Goal: Information Seeking & Learning: Learn about a topic

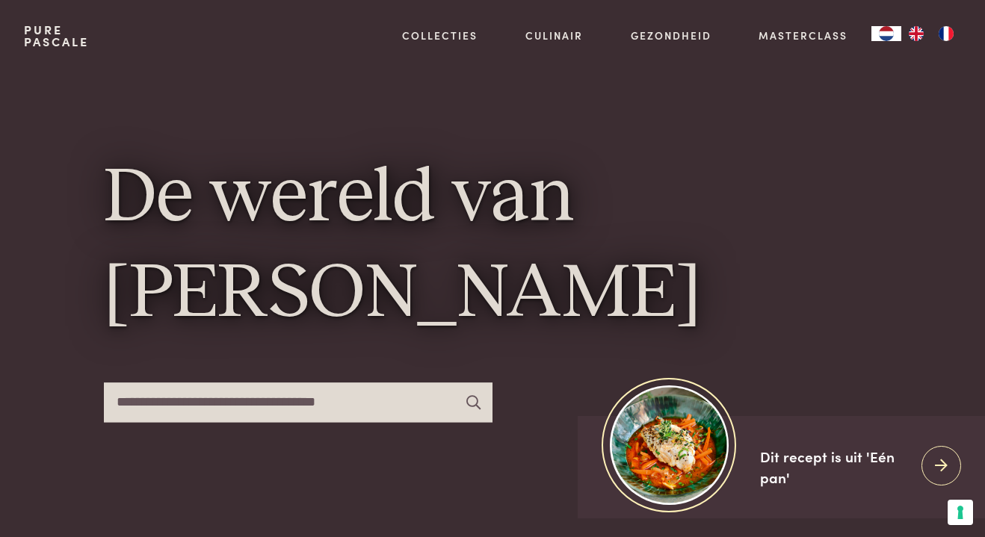
scroll to position [25, 0]
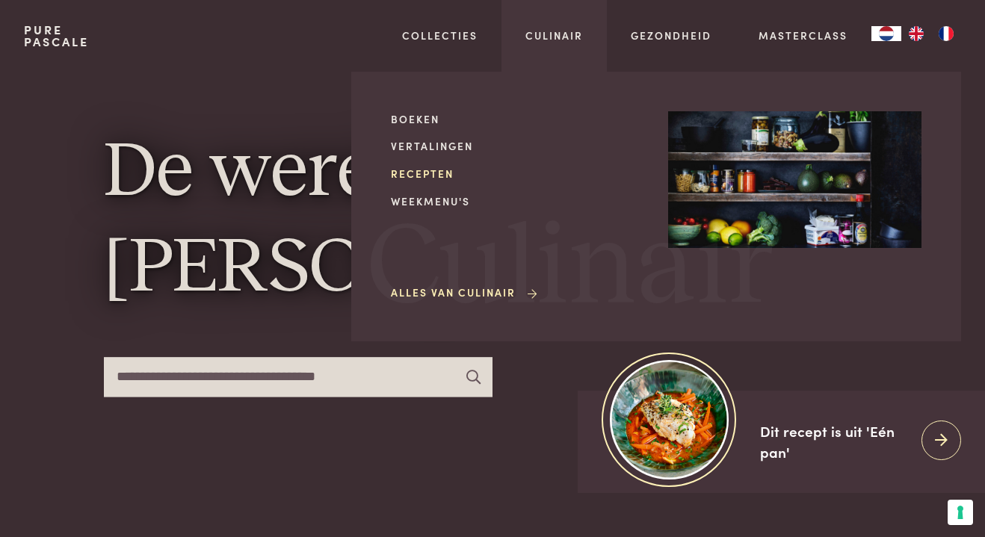
click at [418, 173] on link "Recepten" at bounding box center [517, 174] width 253 height 16
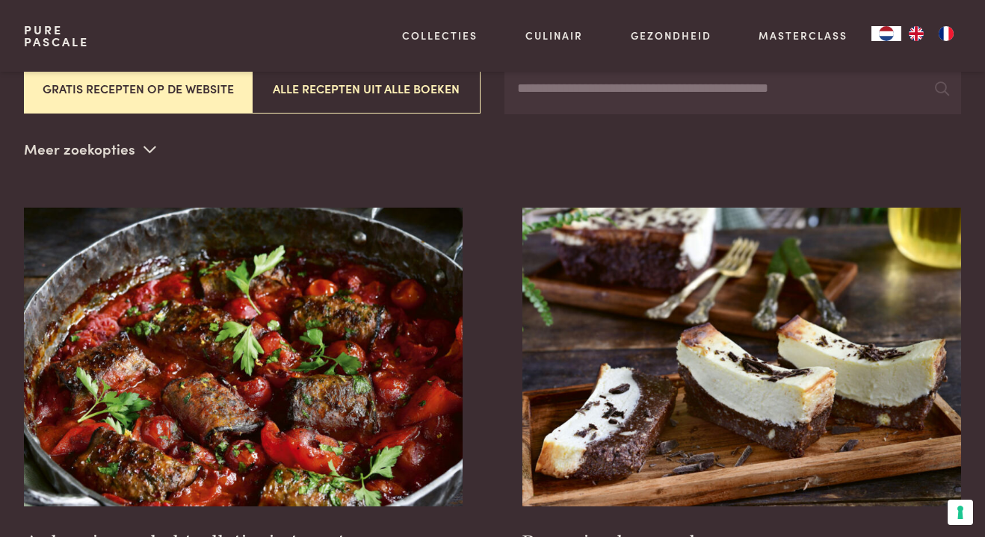
scroll to position [328, 0]
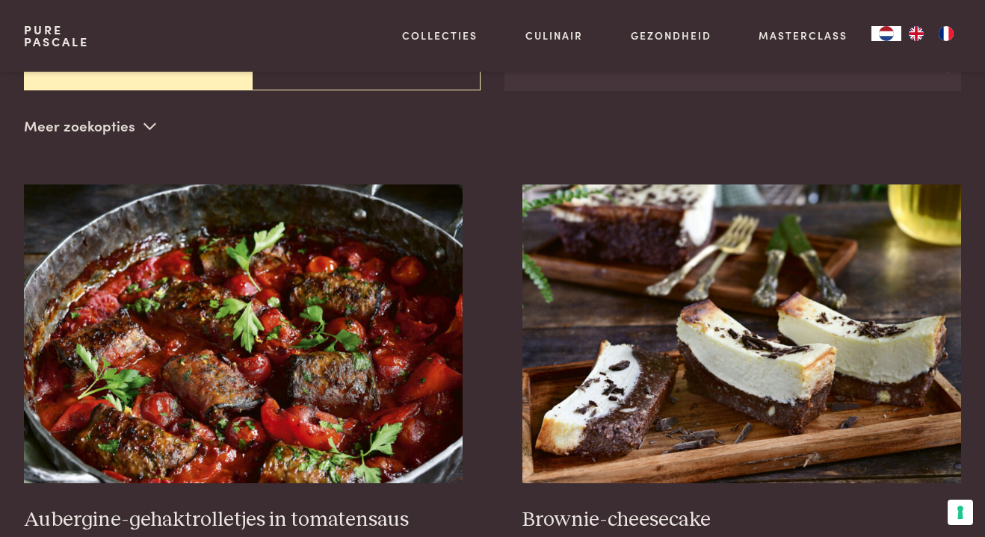
click at [99, 128] on p "Meer zoekopties" at bounding box center [90, 126] width 132 height 22
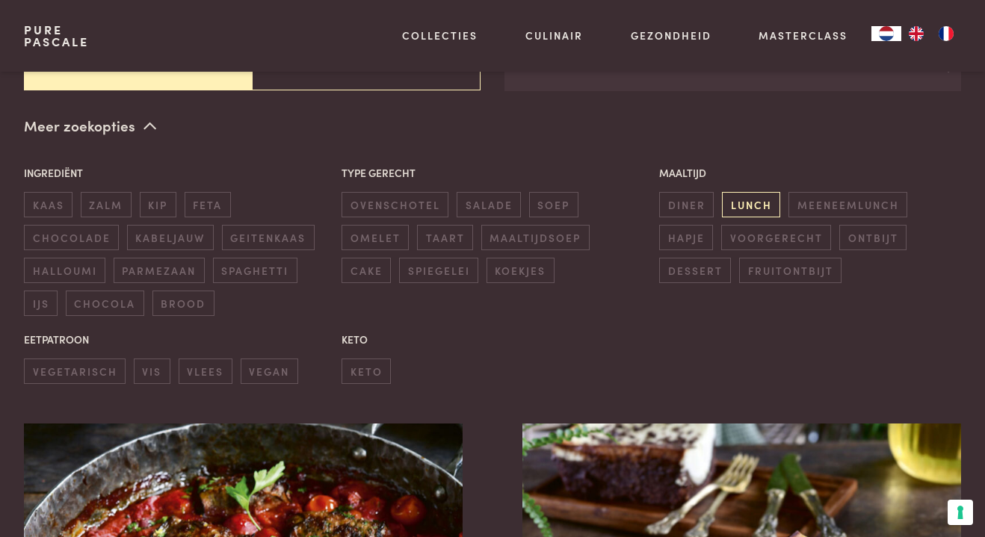
click at [741, 206] on span "lunch" at bounding box center [751, 204] width 58 height 25
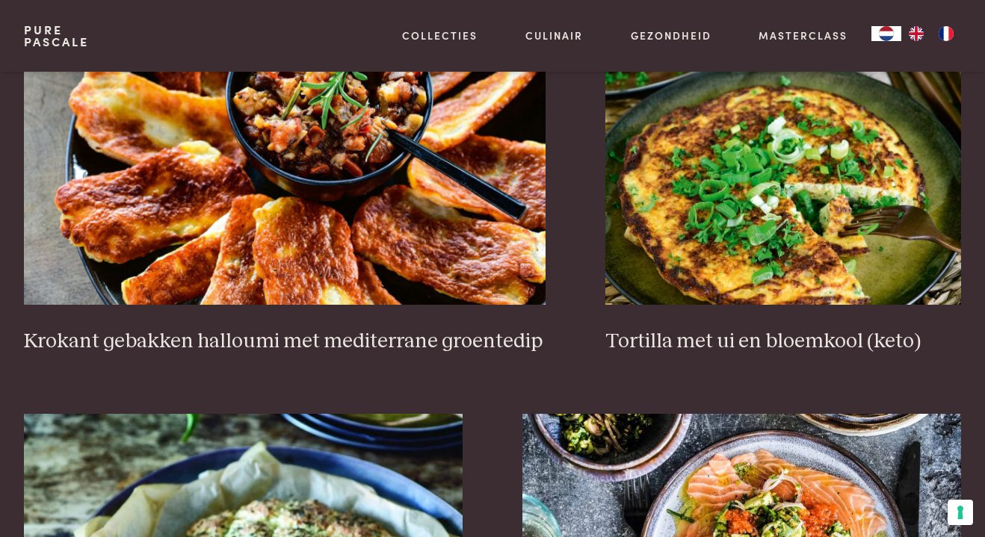
scroll to position [1582, 0]
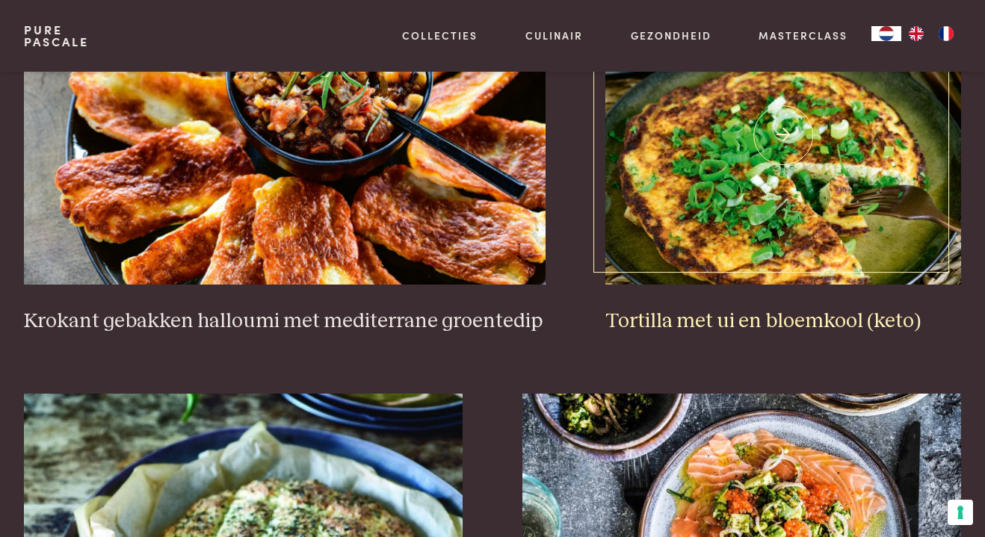
click at [847, 235] on img at bounding box center [783, 135] width 356 height 299
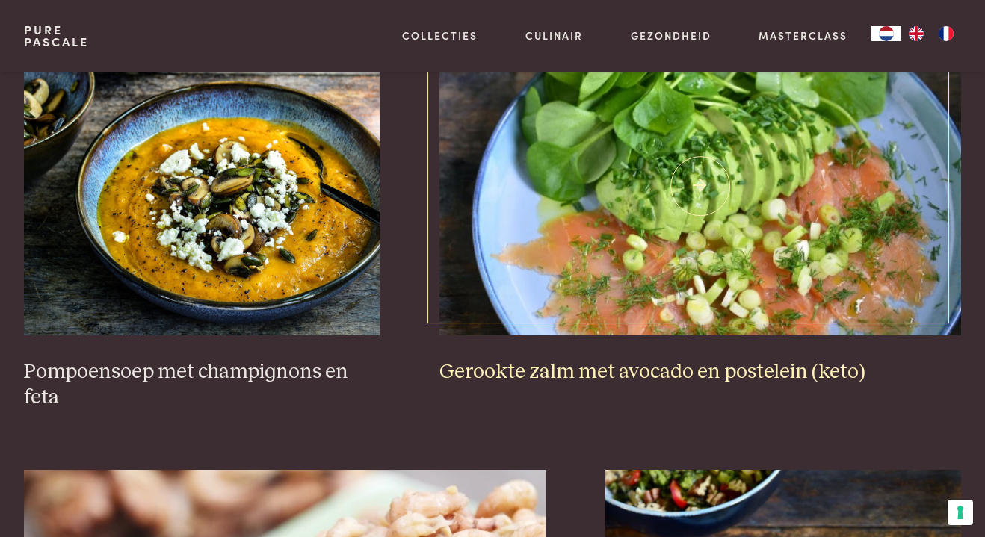
scroll to position [2432, 0]
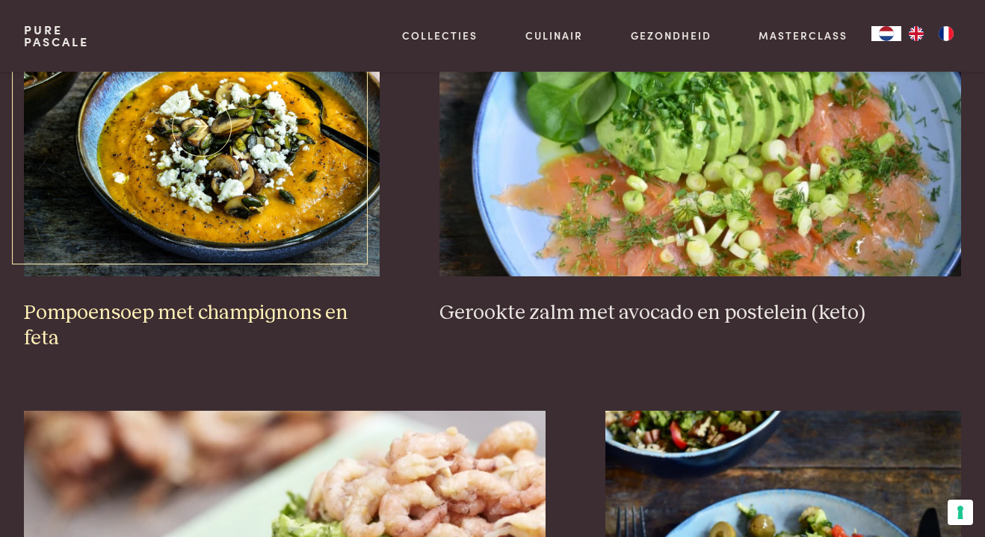
click at [360, 244] on img at bounding box center [202, 127] width 356 height 299
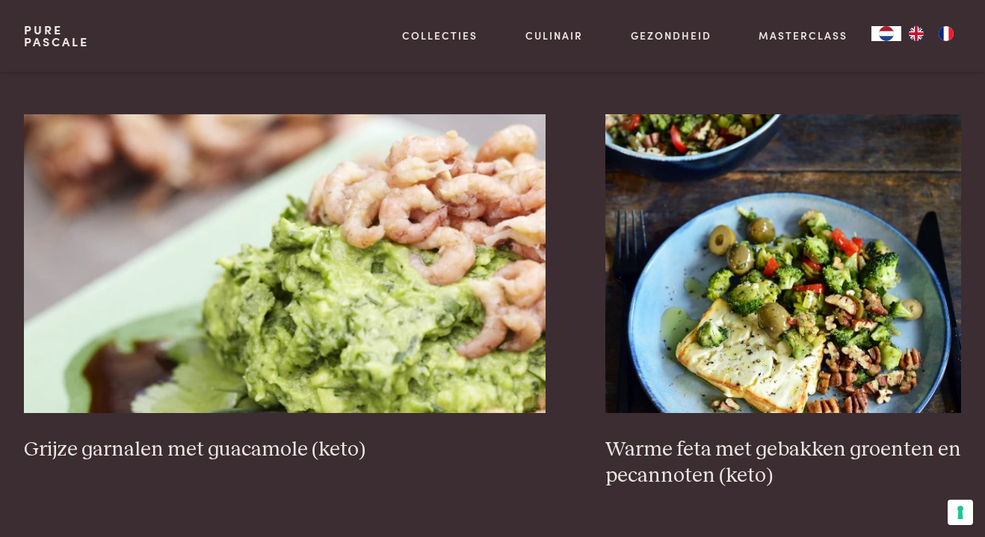
scroll to position [2734, 0]
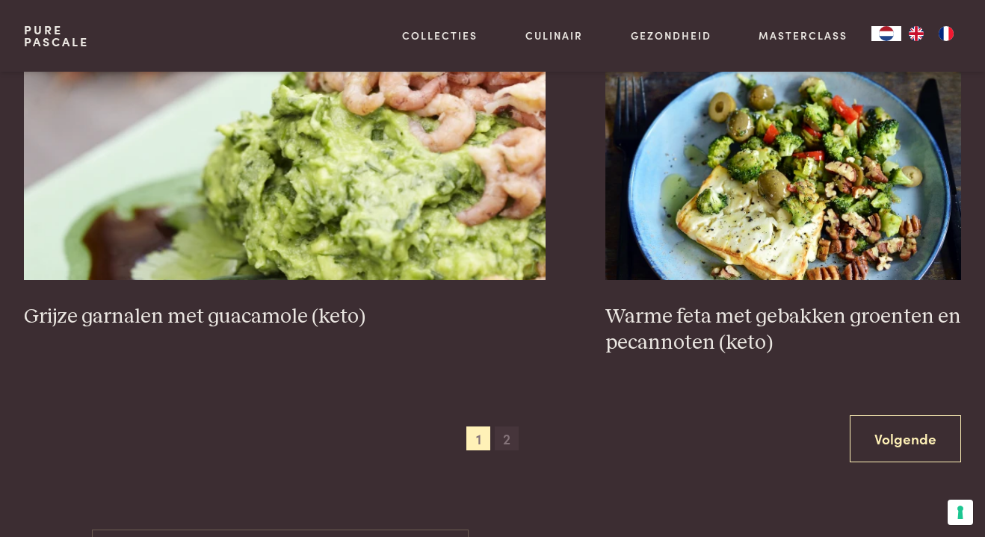
click at [511, 438] on span "2" at bounding box center [507, 439] width 24 height 24
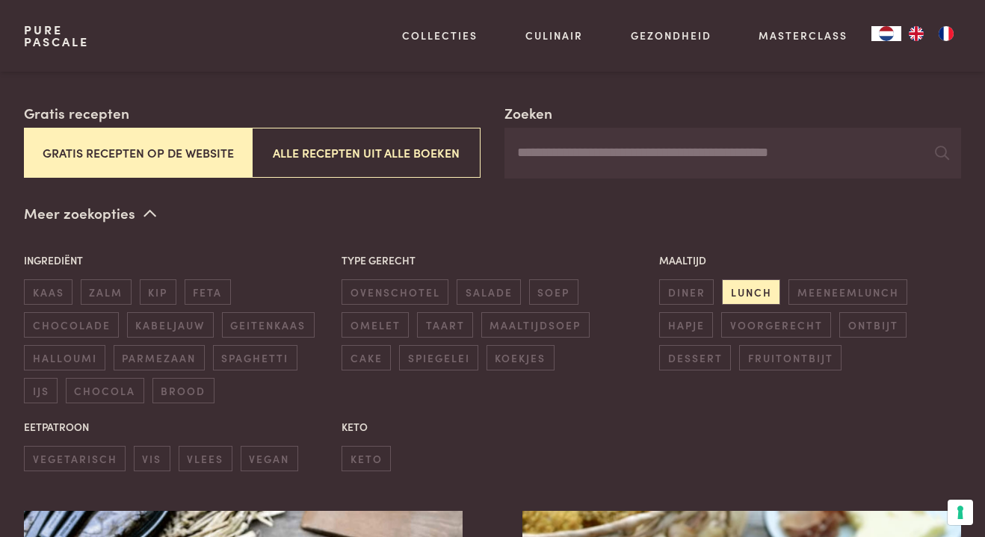
scroll to position [249, 0]
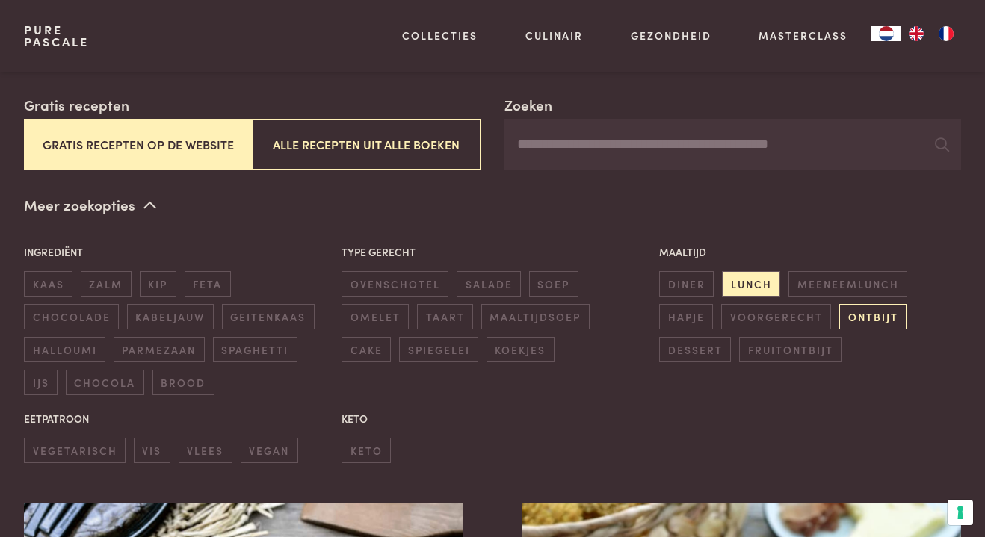
click at [877, 315] on span "ontbijt" at bounding box center [872, 316] width 67 height 25
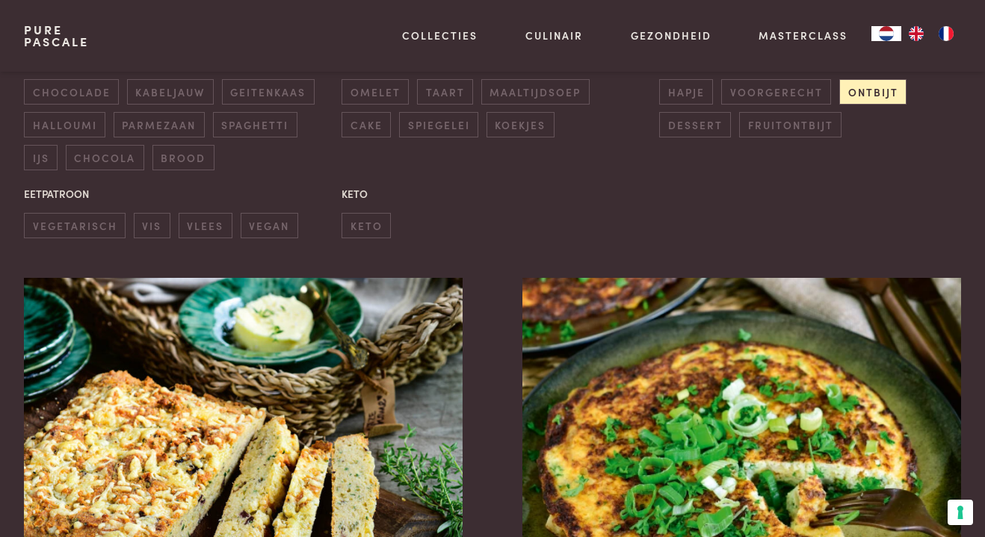
scroll to position [471, 0]
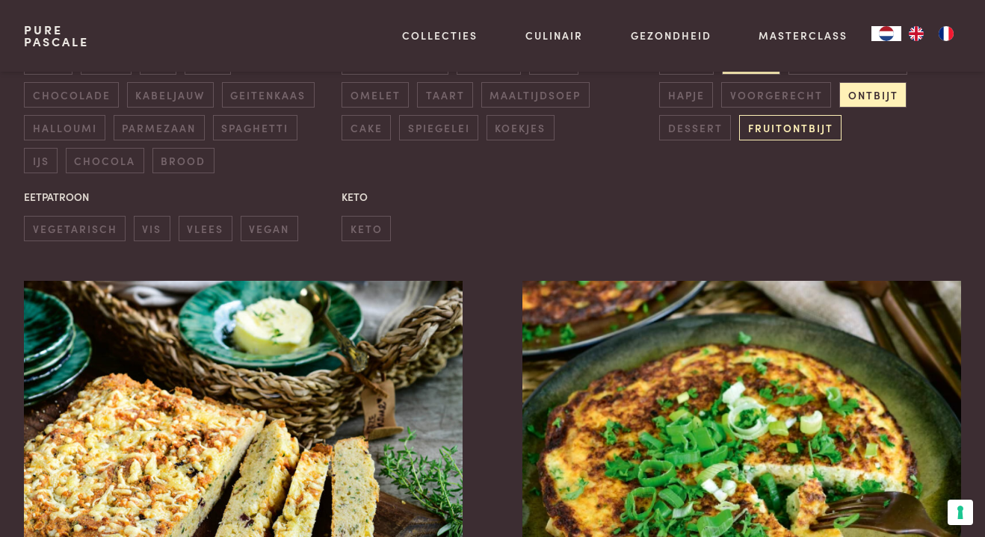
click at [824, 126] on span "fruitontbijt" at bounding box center [790, 127] width 102 height 25
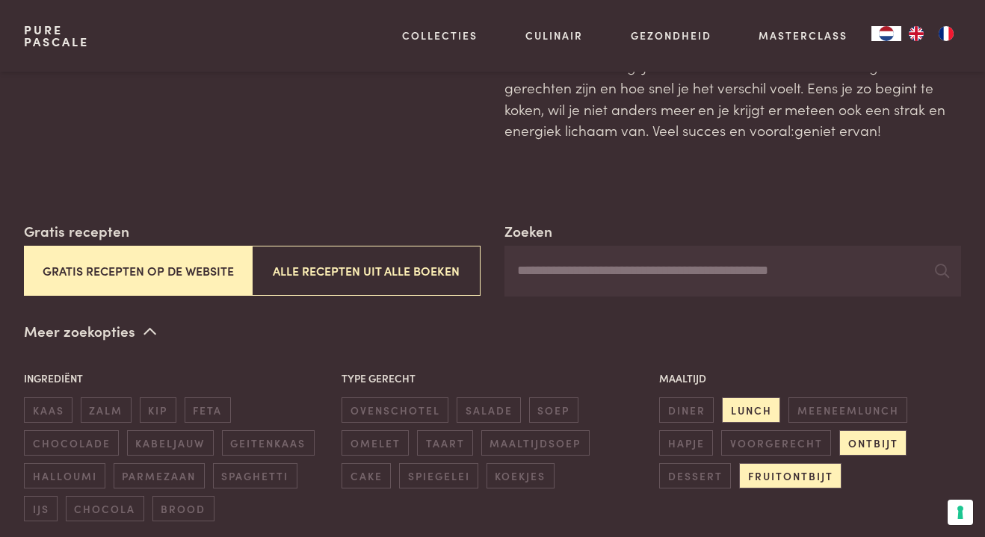
scroll to position [225, 0]
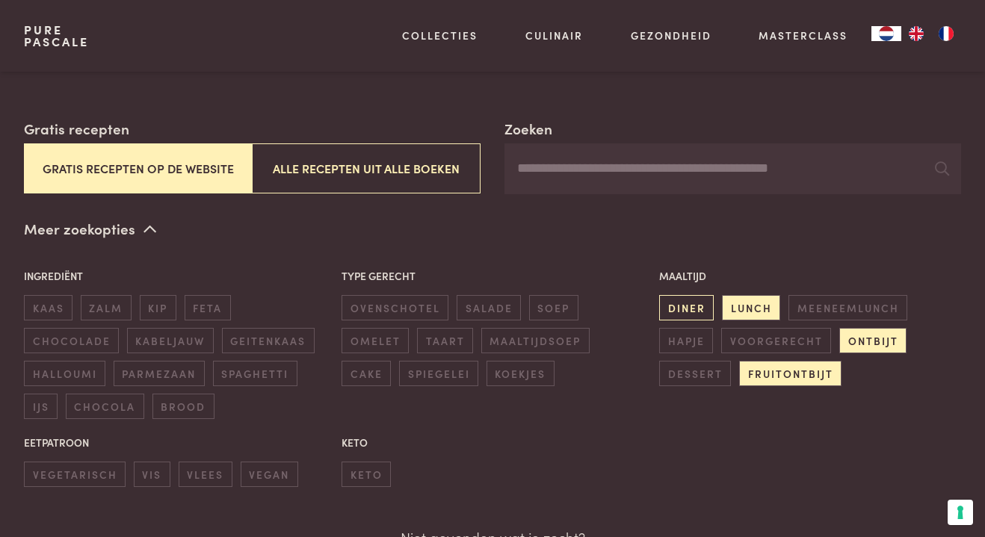
click at [672, 309] on span "diner" at bounding box center [686, 307] width 55 height 25
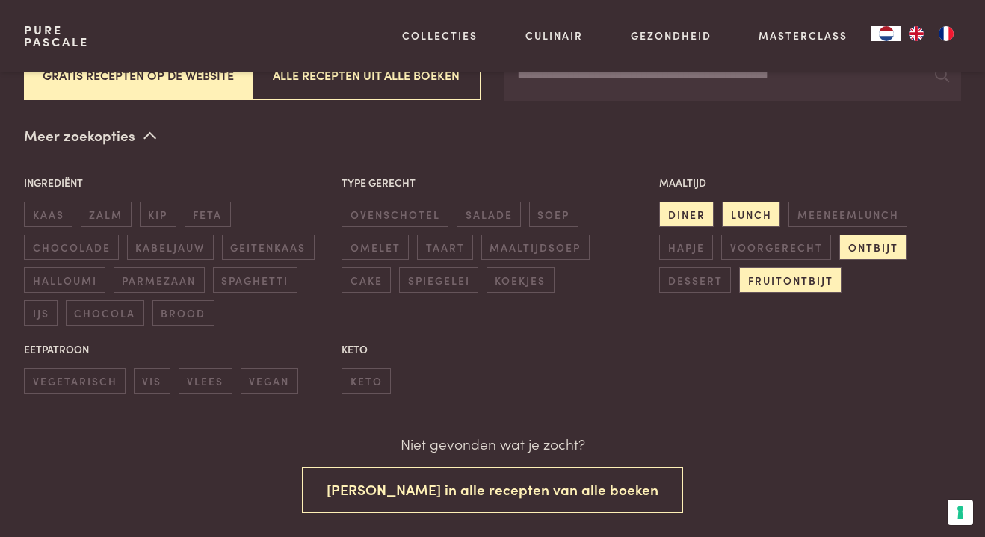
scroll to position [317, 0]
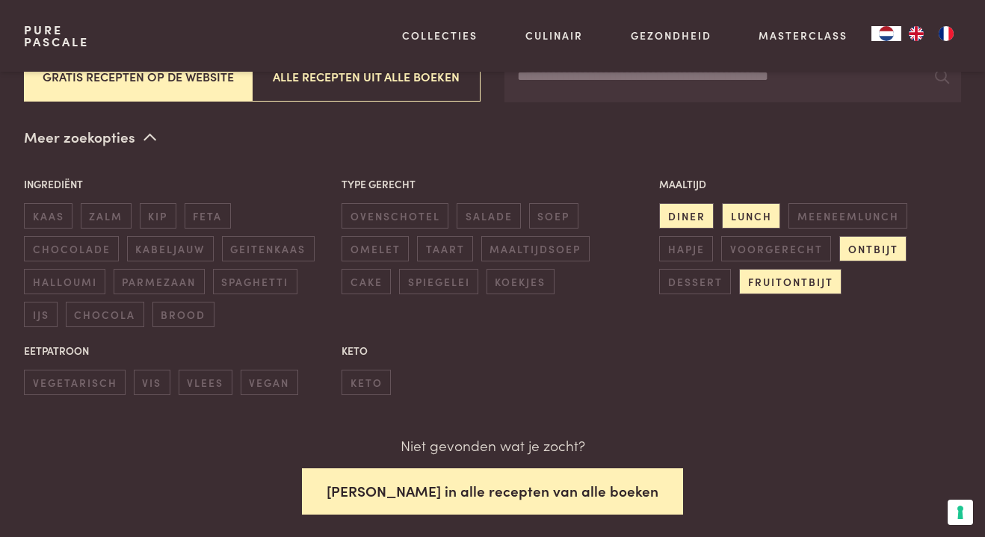
click at [610, 504] on button "Zoek in alle recepten van alle boeken" at bounding box center [492, 492] width 381 height 47
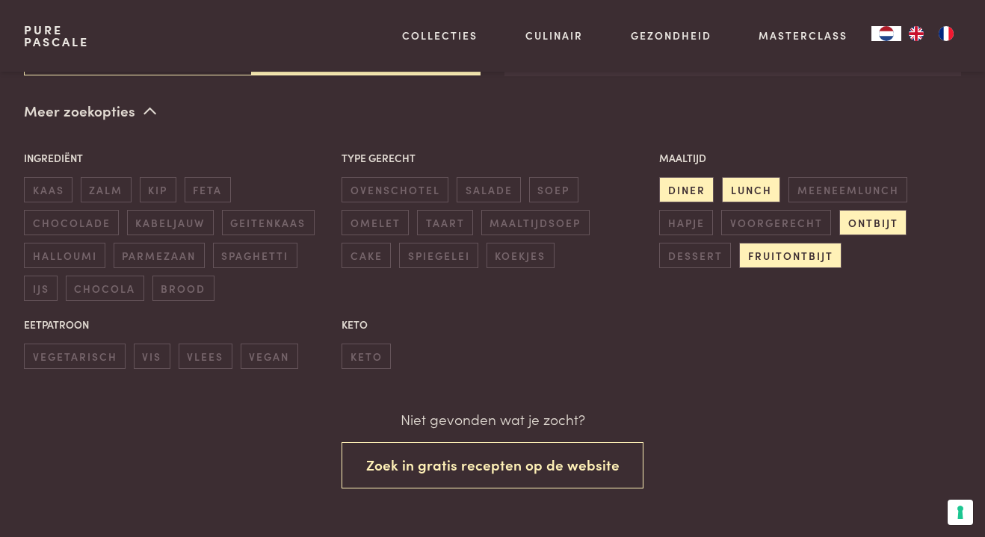
scroll to position [343, 0]
click at [742, 200] on span "lunch" at bounding box center [751, 189] width 58 height 25
click at [855, 227] on span "ontbijt" at bounding box center [872, 222] width 67 height 25
click at [832, 250] on span "fruitontbijt" at bounding box center [790, 255] width 102 height 25
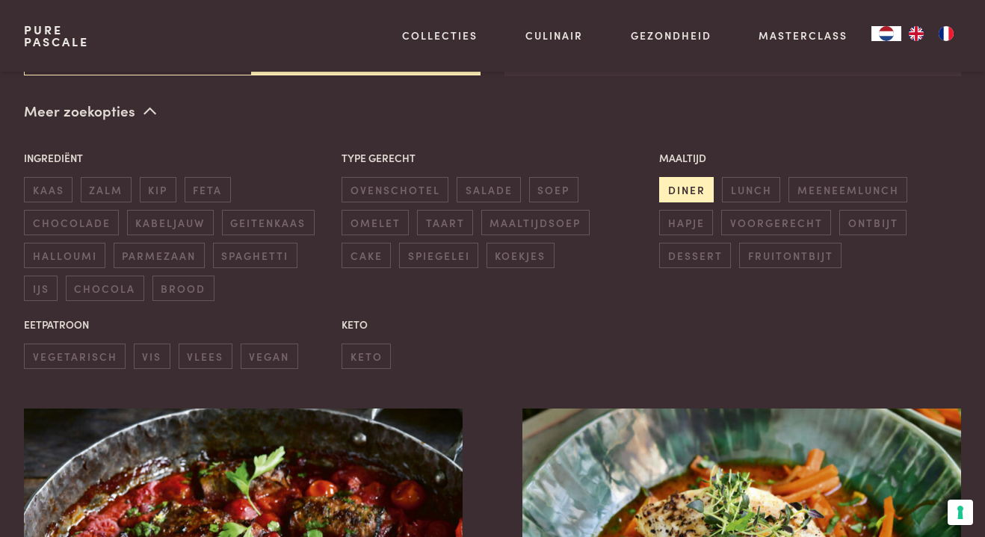
click at [702, 191] on span "diner" at bounding box center [686, 189] width 55 height 25
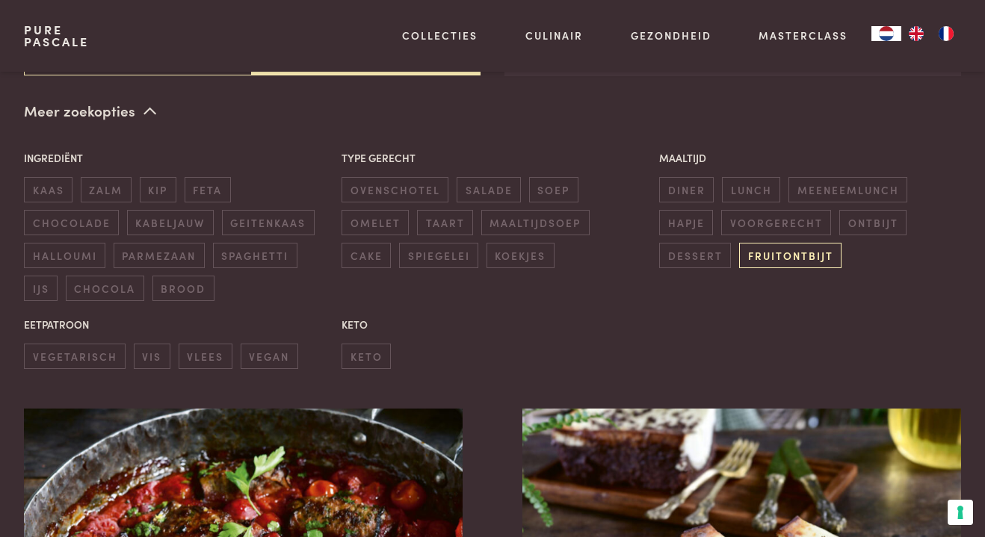
click at [764, 252] on span "fruitontbijt" at bounding box center [790, 255] width 102 height 25
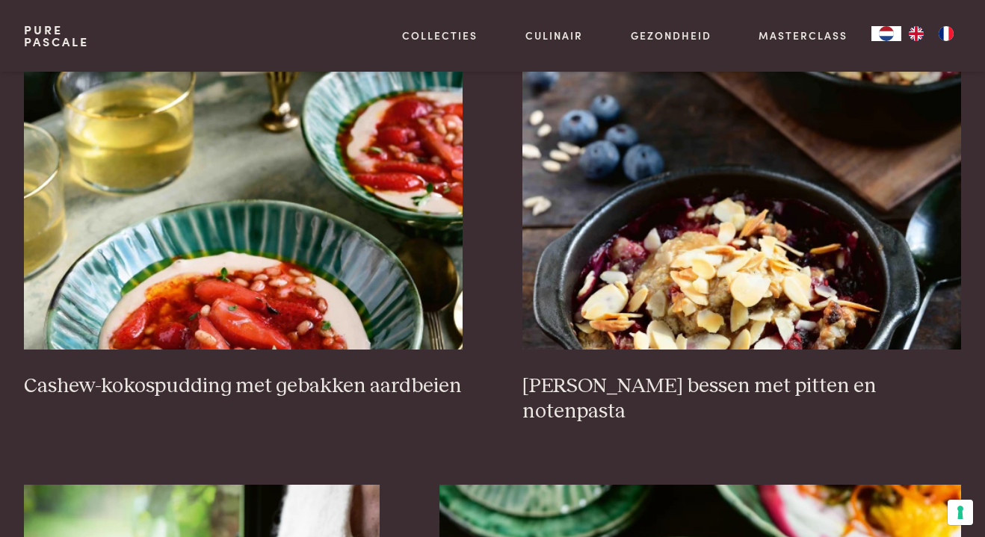
scroll to position [702, 0]
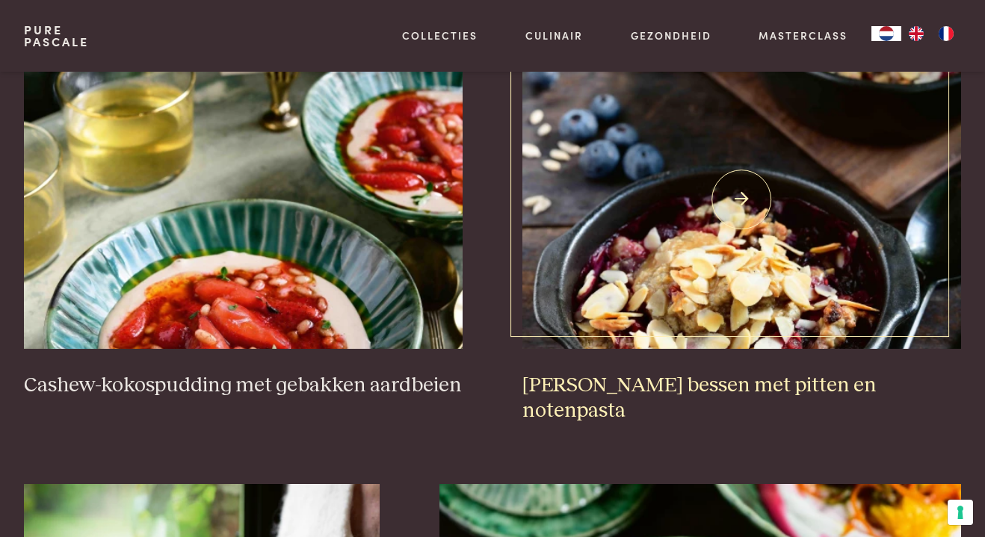
click at [753, 206] on img at bounding box center [741, 199] width 439 height 299
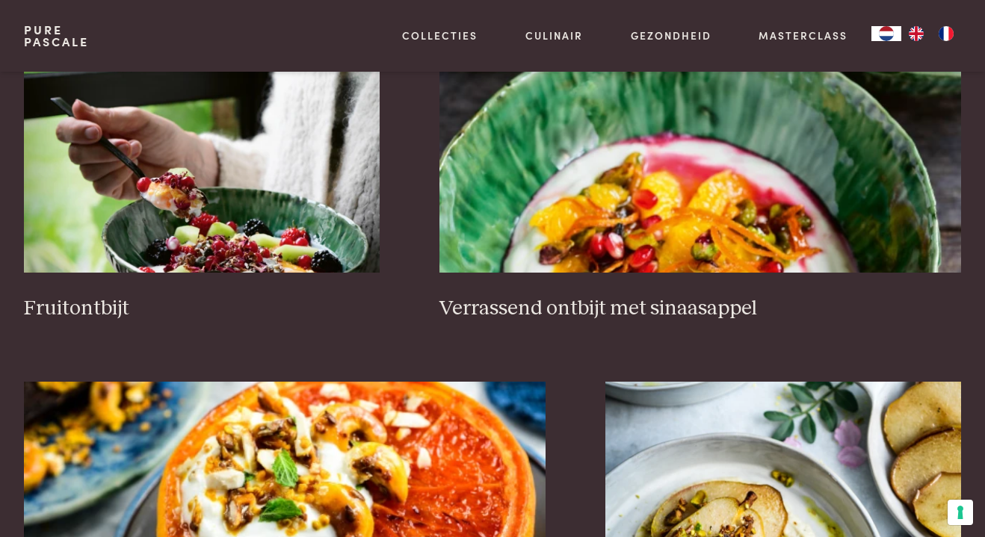
scroll to position [1217, 0]
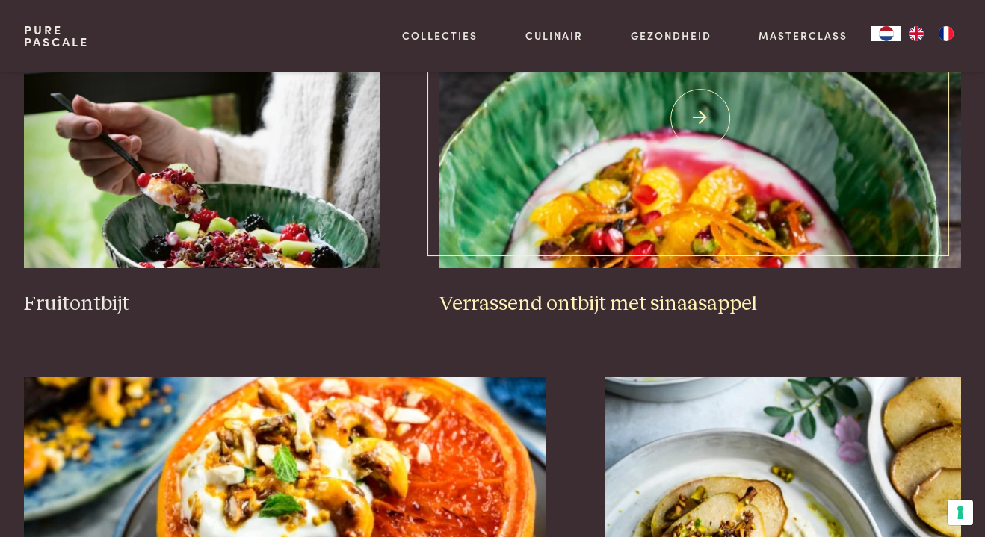
click at [590, 203] on img at bounding box center [700, 118] width 522 height 299
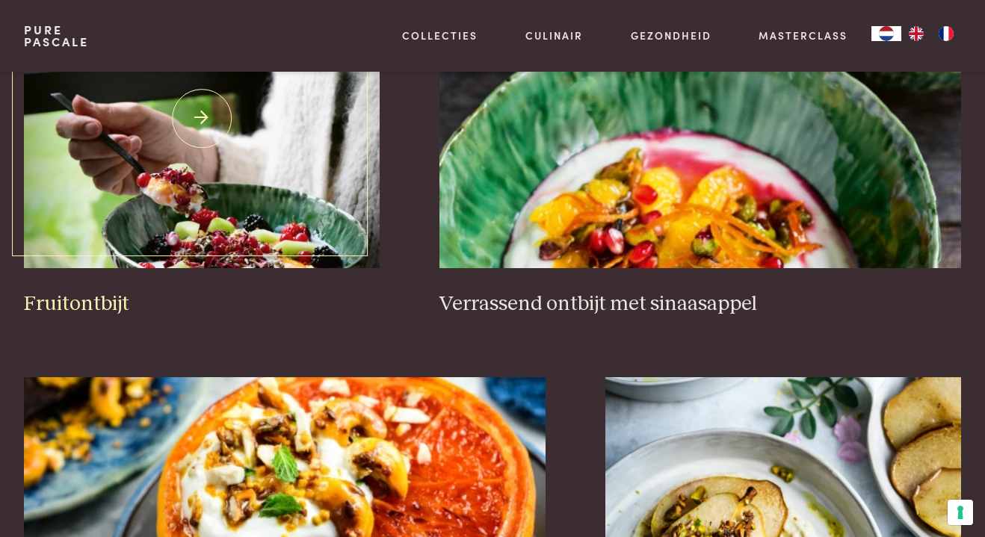
click at [206, 162] on img at bounding box center [202, 118] width 356 height 299
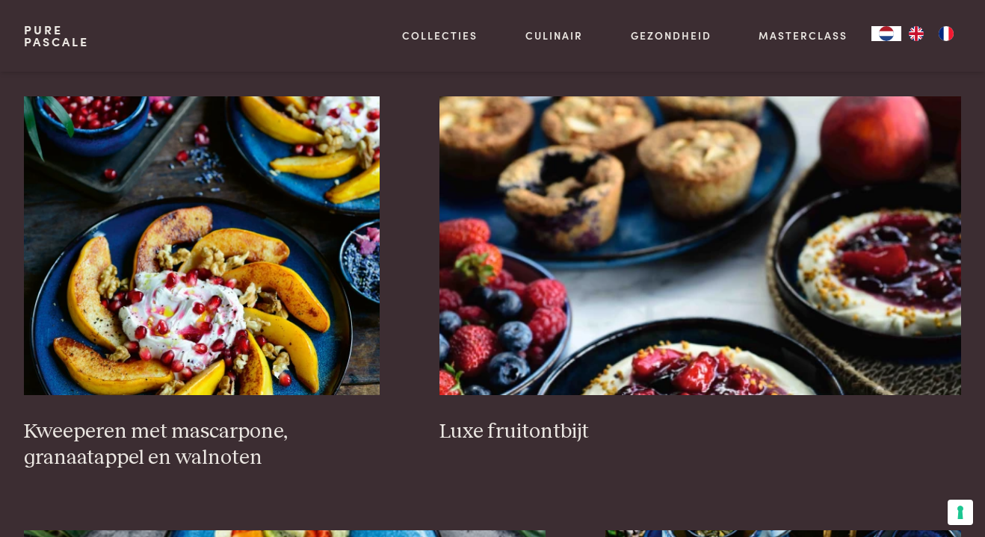
scroll to position [2341, 0]
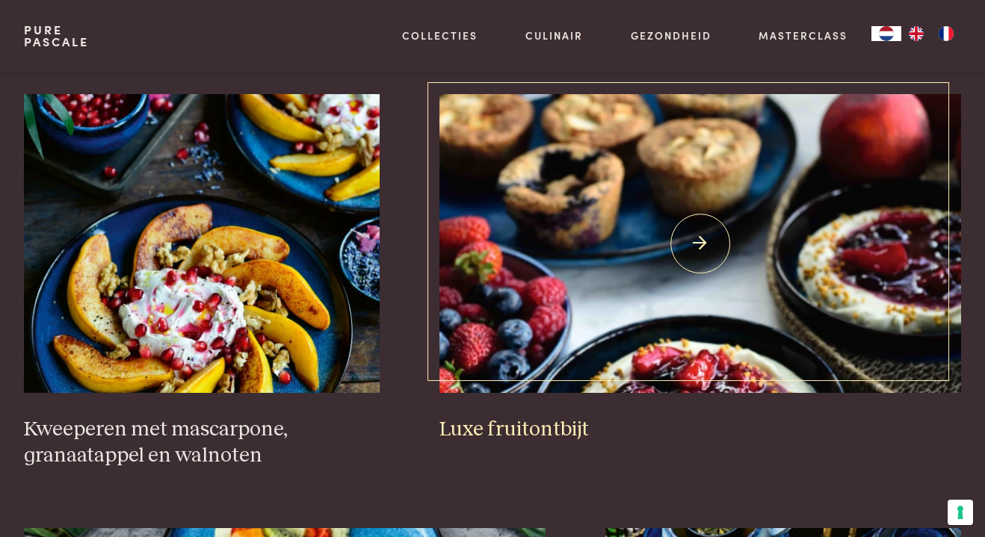
click at [615, 291] on img at bounding box center [700, 243] width 522 height 299
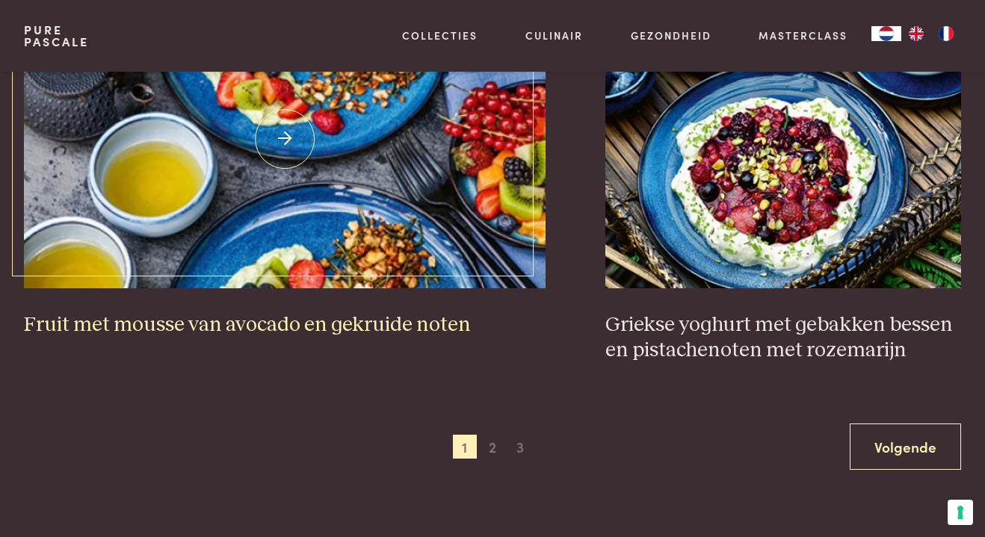
scroll to position [2824, 0]
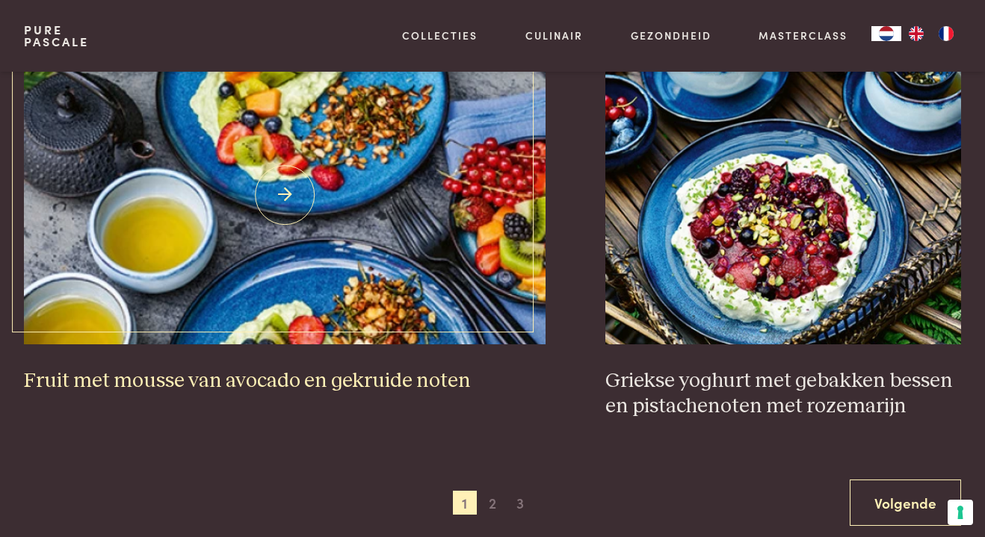
click at [396, 194] on img at bounding box center [285, 195] width 522 height 299
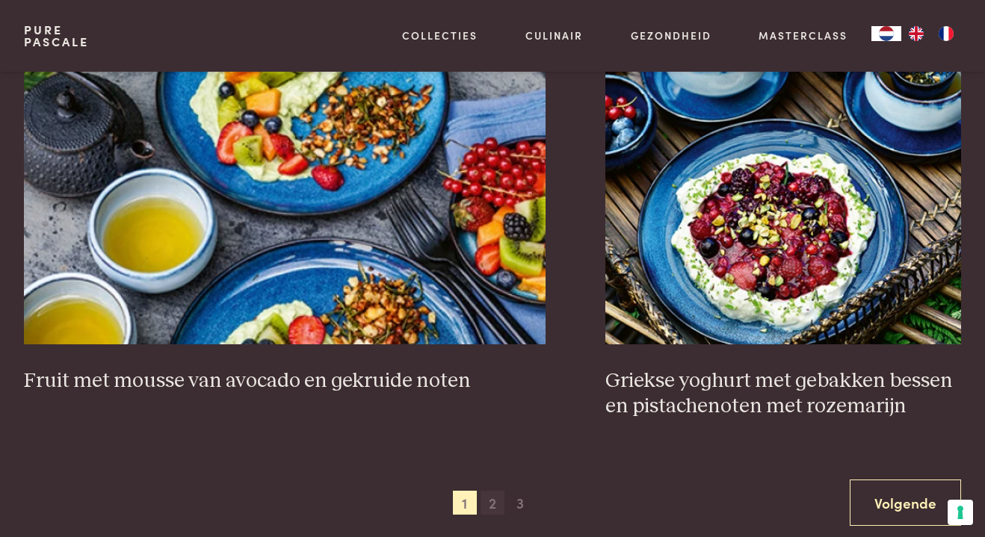
click at [487, 491] on span "2" at bounding box center [493, 503] width 24 height 24
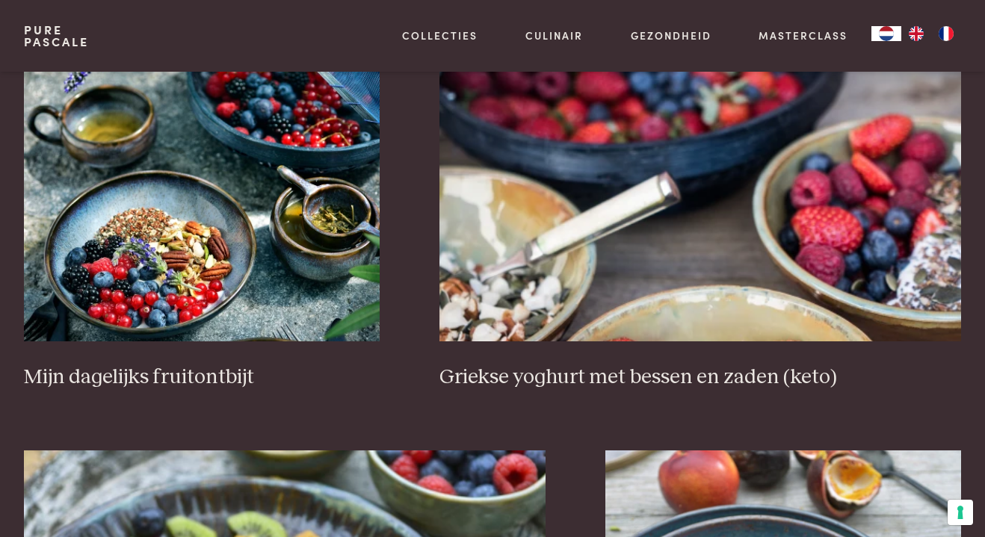
scroll to position [1157, 0]
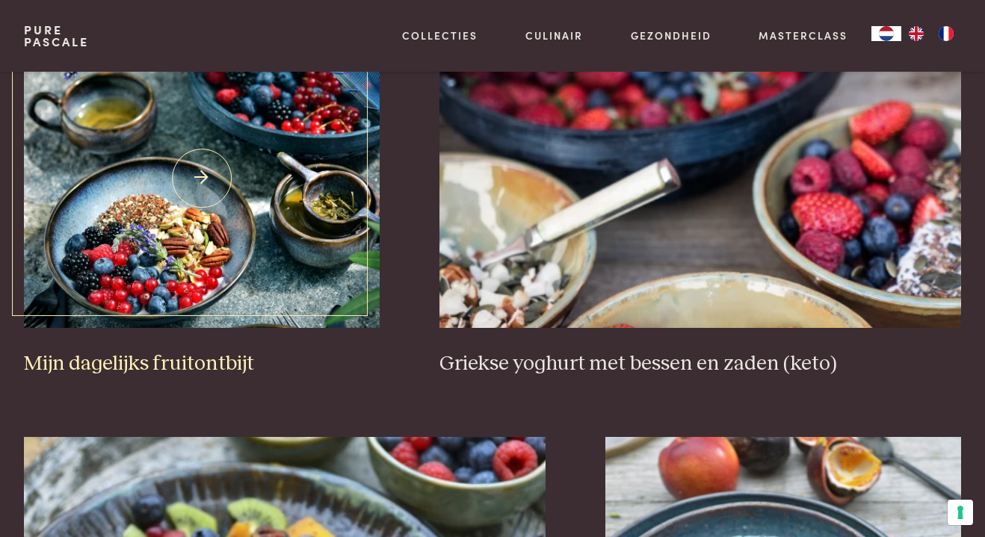
click at [176, 185] on img at bounding box center [202, 178] width 356 height 299
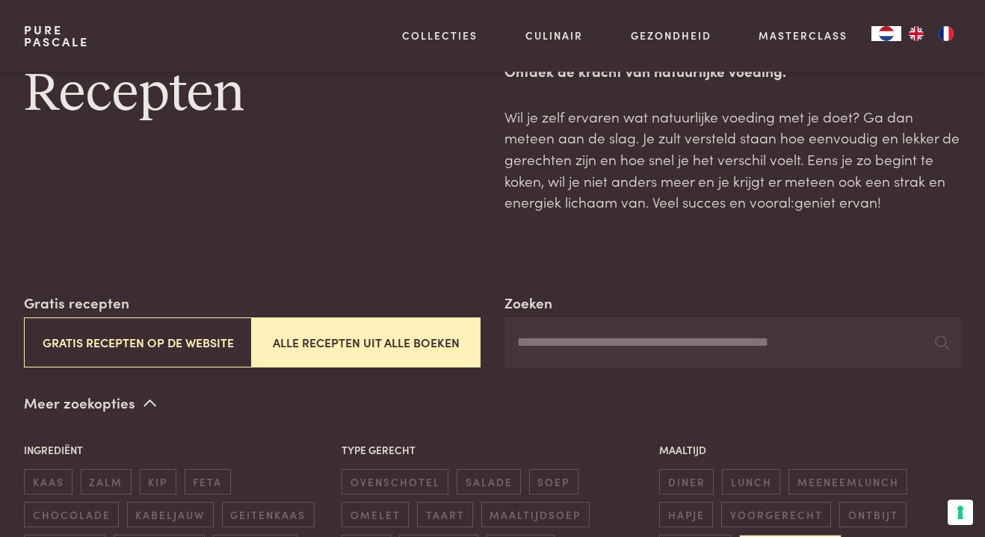
scroll to position [0, 0]
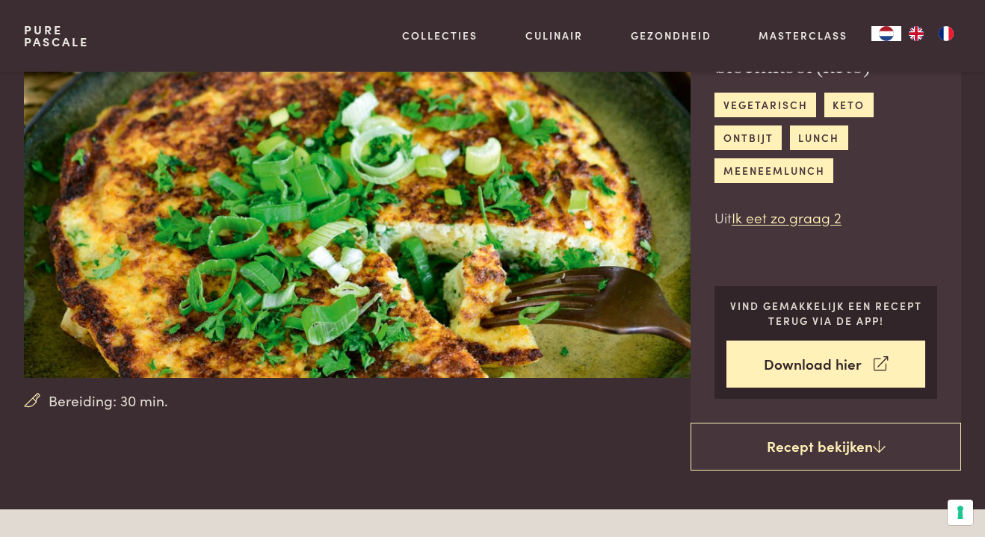
scroll to position [127, 0]
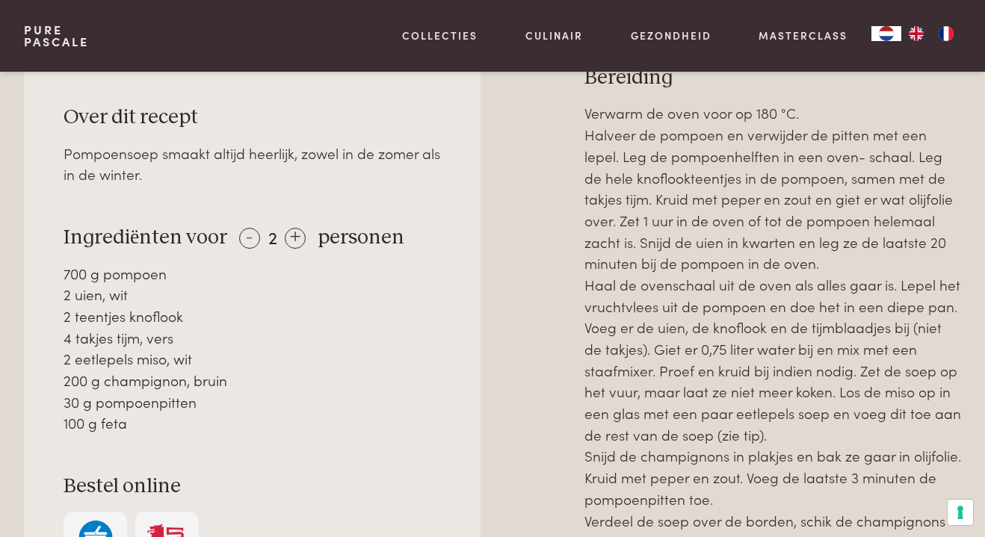
scroll to position [631, 0]
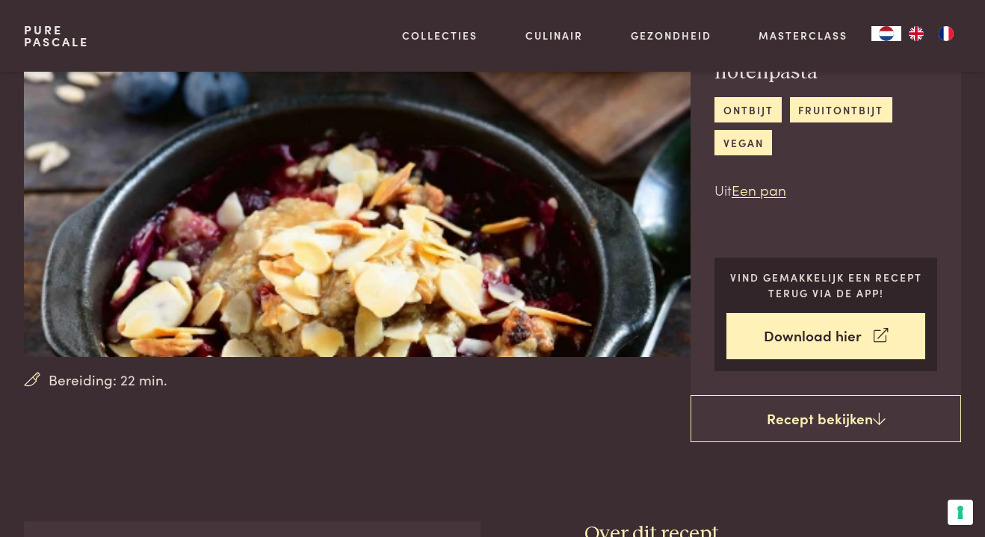
scroll to position [132, 0]
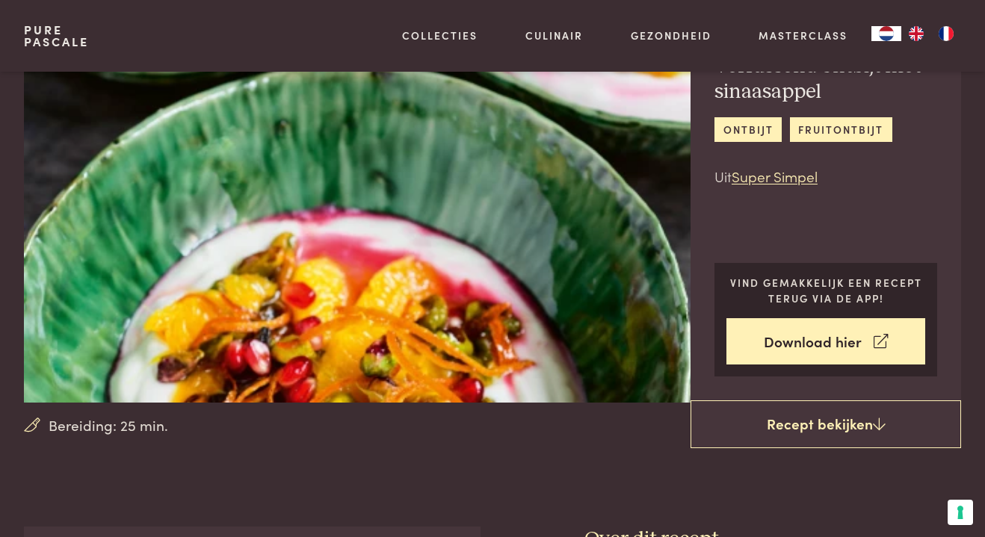
scroll to position [83, 0]
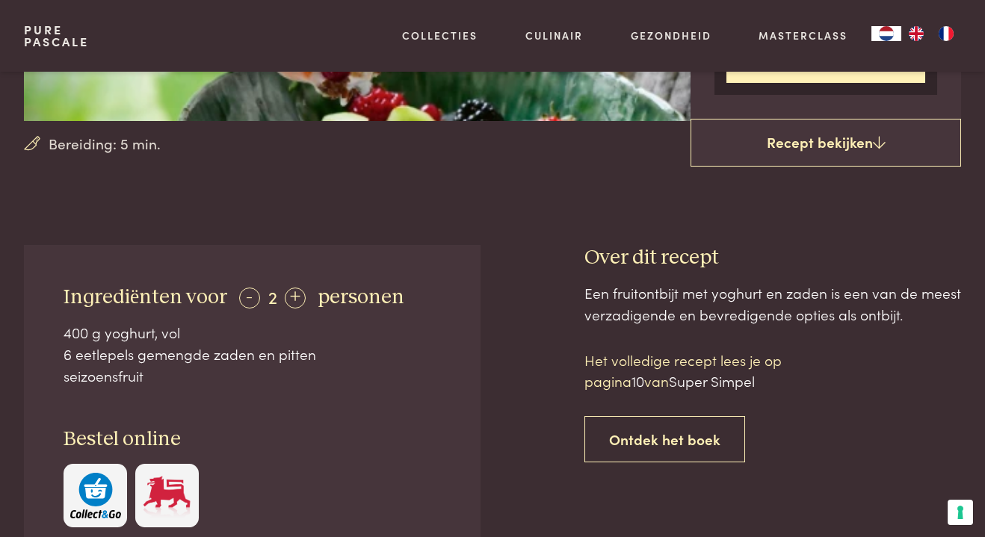
scroll to position [371, 0]
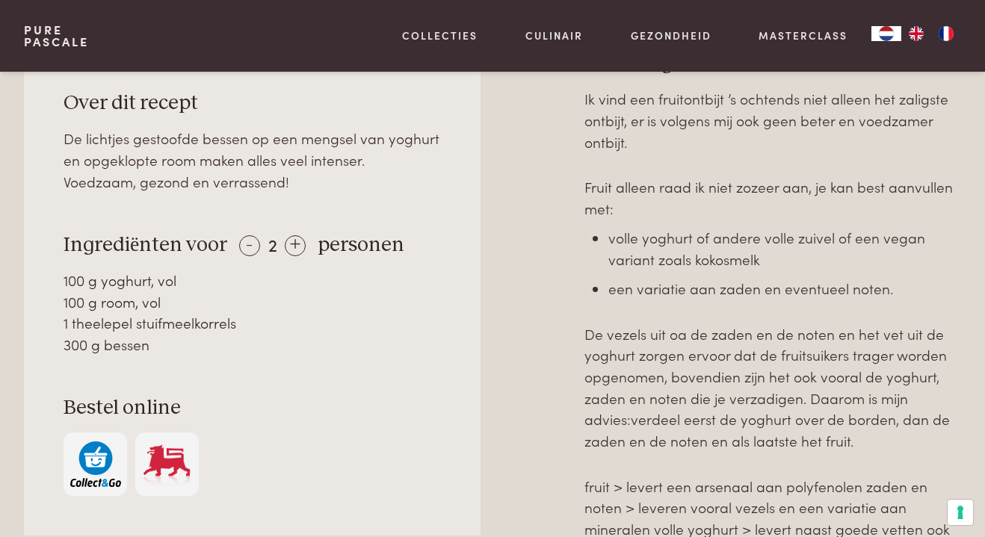
scroll to position [630, 0]
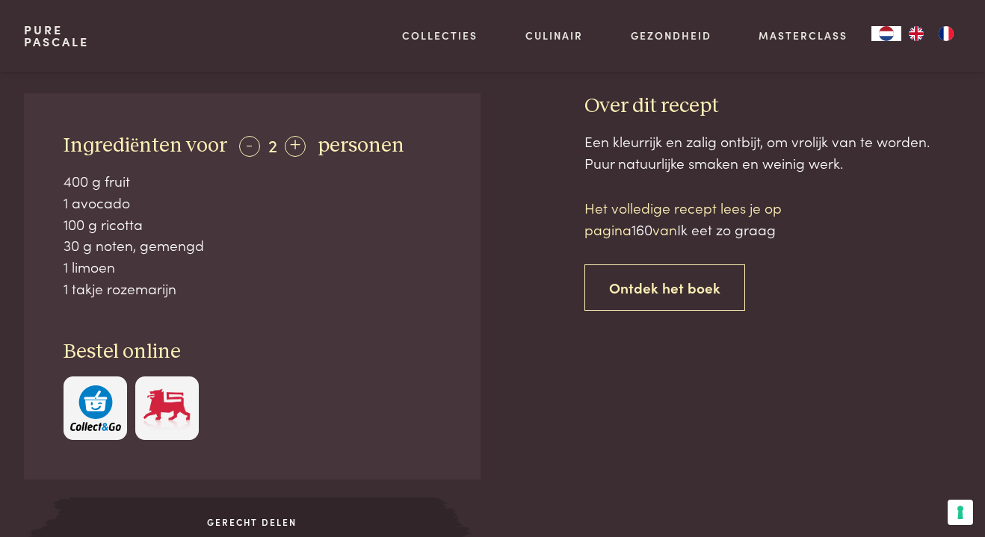
scroll to position [531, 0]
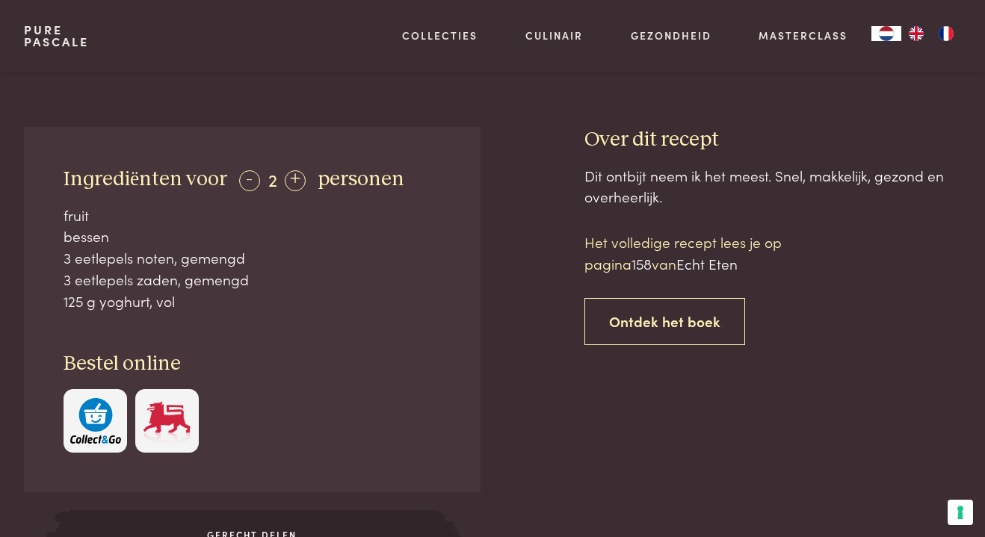
scroll to position [504, 0]
